Goal: Information Seeking & Learning: Learn about a topic

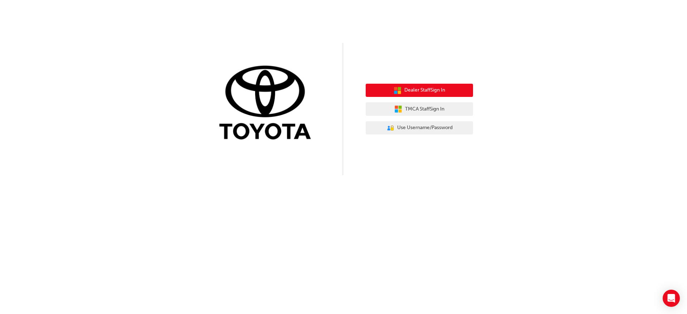
click at [446, 93] on button "Dealer Staff Sign In" at bounding box center [419, 91] width 107 height 14
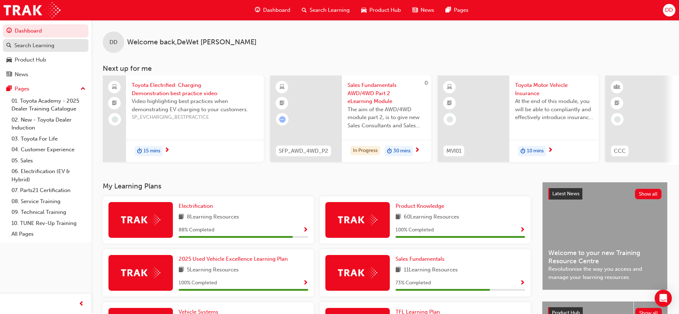
click at [48, 46] on div "Search Learning" at bounding box center [34, 46] width 40 height 8
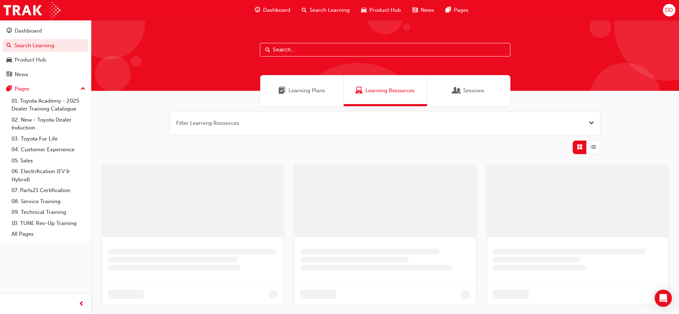
click at [315, 51] on input "text" at bounding box center [385, 50] width 251 height 14
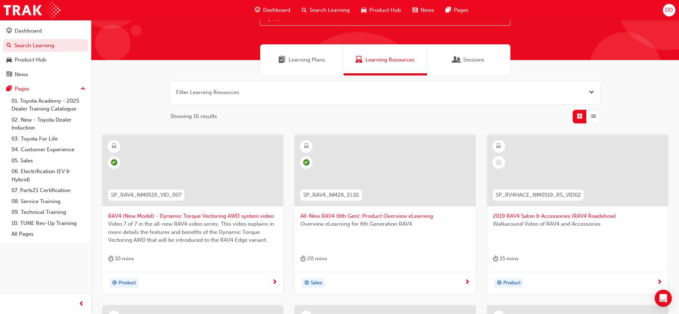
scroll to position [54, 0]
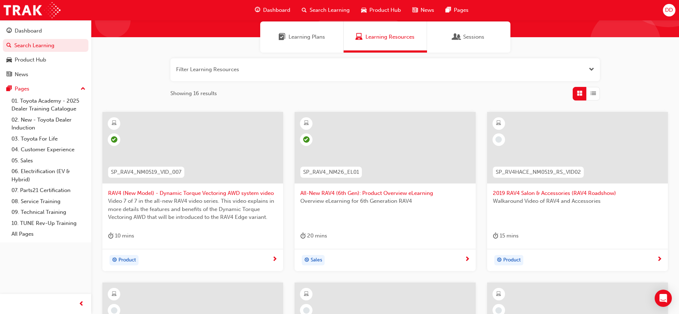
type input "rav"
click at [398, 183] on div at bounding box center [385, 148] width 181 height 72
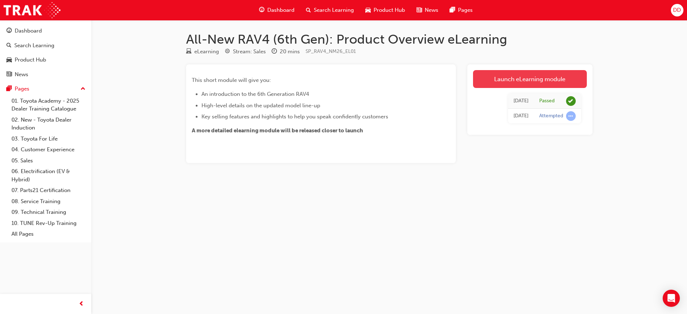
click at [509, 81] on link "Launch eLearning module" at bounding box center [530, 79] width 114 height 18
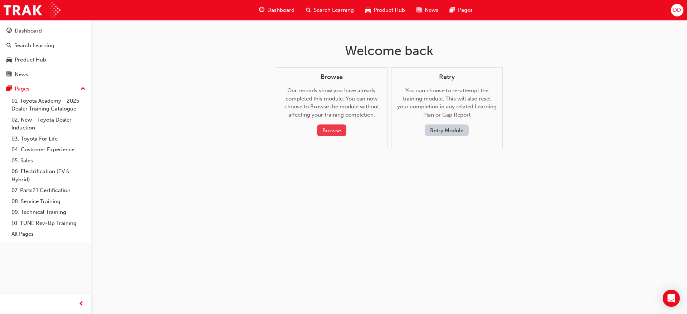
click at [332, 129] on button "Browse" at bounding box center [331, 131] width 29 height 12
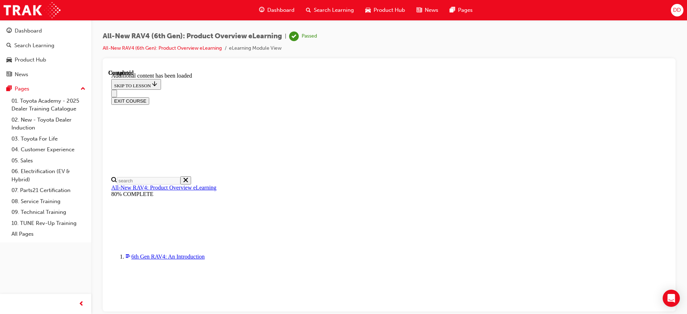
scroll to position [294, 0]
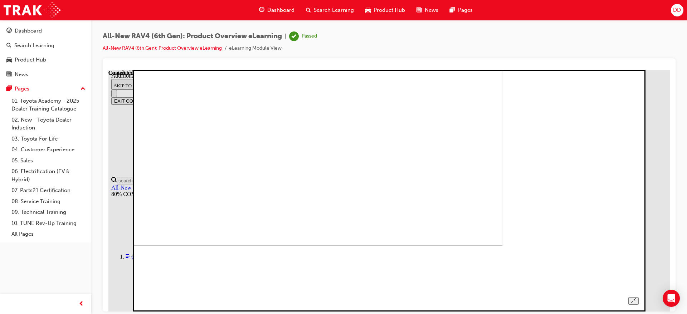
click at [486, 202] on img at bounding box center [258, 125] width 489 height 242
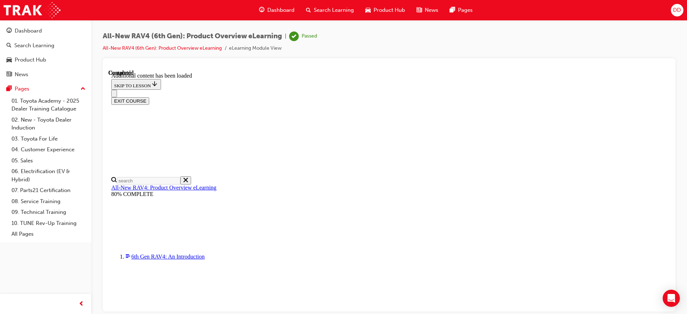
scroll to position [508, 0]
drag, startPoint x: 514, startPoint y: 163, endPoint x: 554, endPoint y: 154, distance: 41.4
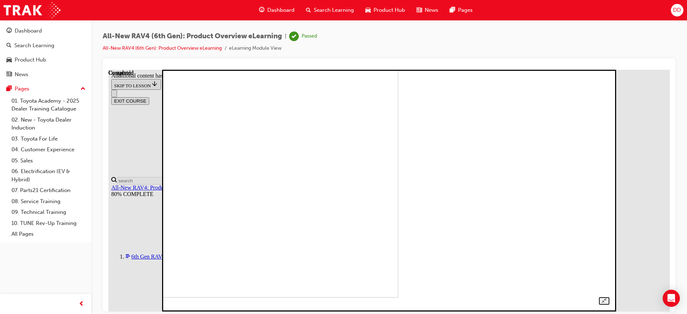
click at [398, 137] on img at bounding box center [183, 176] width 430 height 242
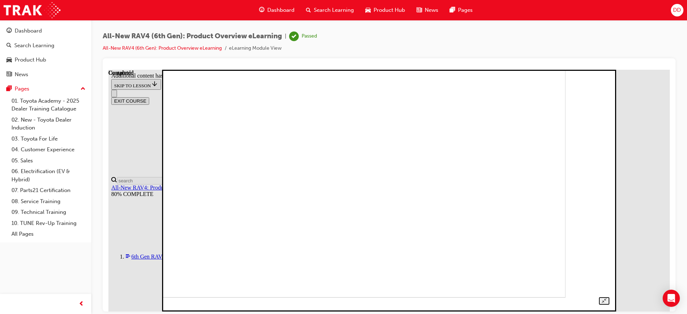
click at [463, 174] on img at bounding box center [351, 176] width 430 height 242
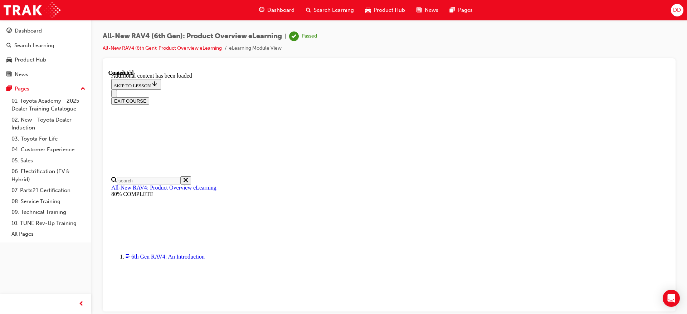
scroll to position [0, 0]
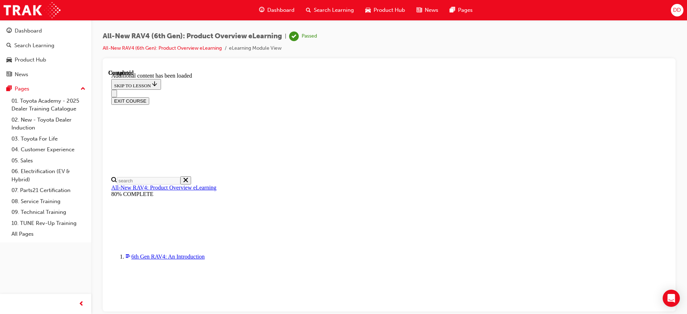
scroll to position [455, 0]
drag, startPoint x: 422, startPoint y: 111, endPoint x: 360, endPoint y: 111, distance: 61.9
drag, startPoint x: 338, startPoint y: 113, endPoint x: 362, endPoint y: 113, distance: 24.3
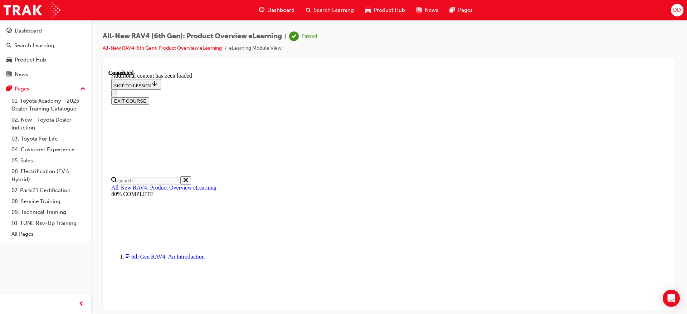
drag, startPoint x: 397, startPoint y: 112, endPoint x: 420, endPoint y: 112, distance: 22.9
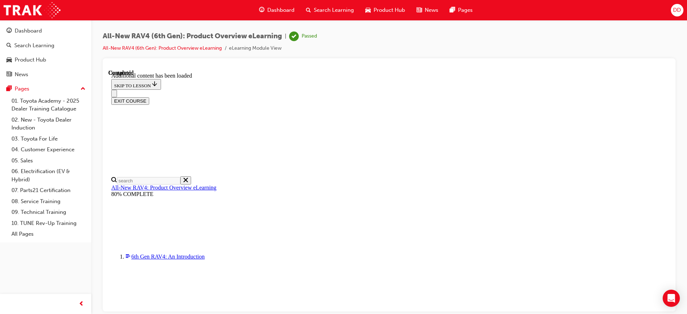
scroll to position [723, 0]
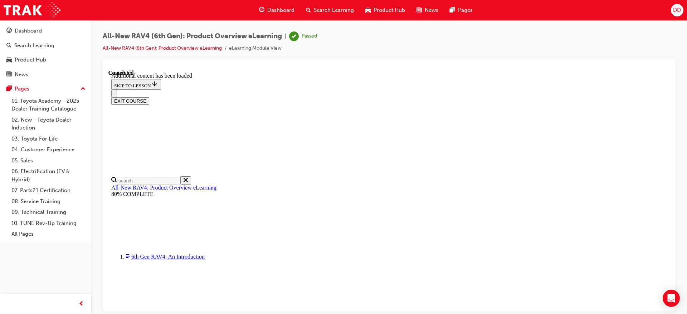
drag, startPoint x: 366, startPoint y: 187, endPoint x: 317, endPoint y: 188, distance: 49.0
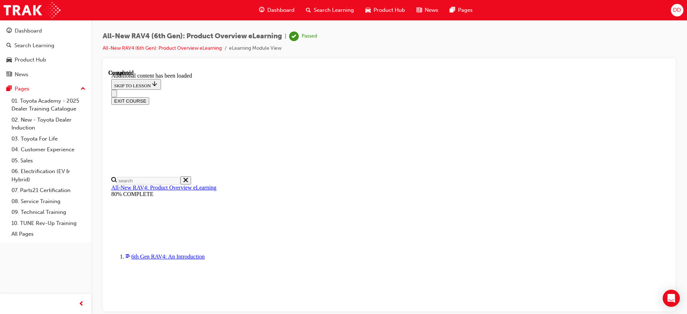
drag, startPoint x: 407, startPoint y: 203, endPoint x: 293, endPoint y: 195, distance: 114.5
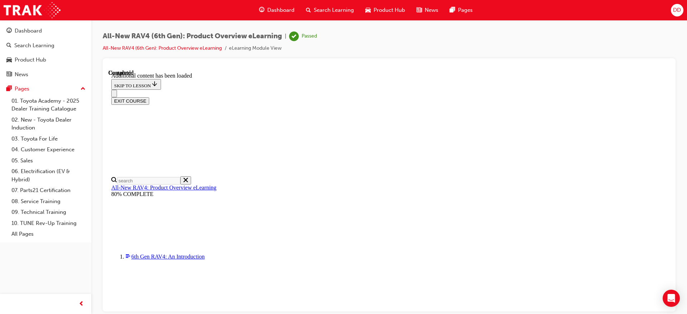
drag, startPoint x: 401, startPoint y: 159, endPoint x: 353, endPoint y: 161, distance: 48.4
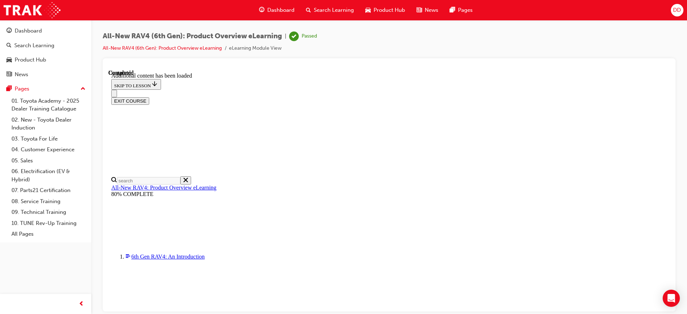
scroll to position [25, 0]
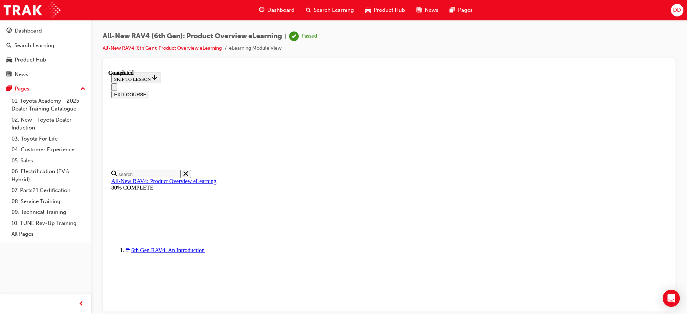
scroll to position [620, 0]
